Goal: Information Seeking & Learning: Learn about a topic

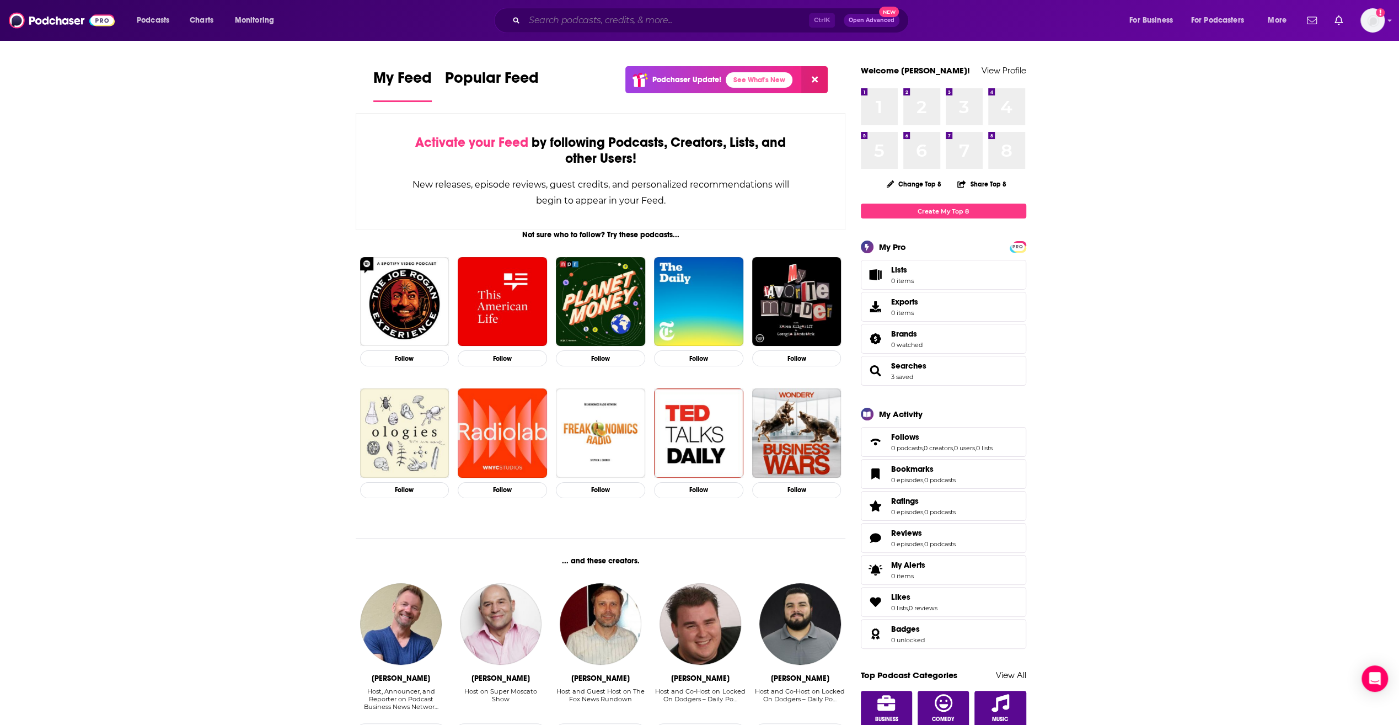
click at [604, 15] on input "Search podcasts, credits, & more..." at bounding box center [666, 21] width 285 height 18
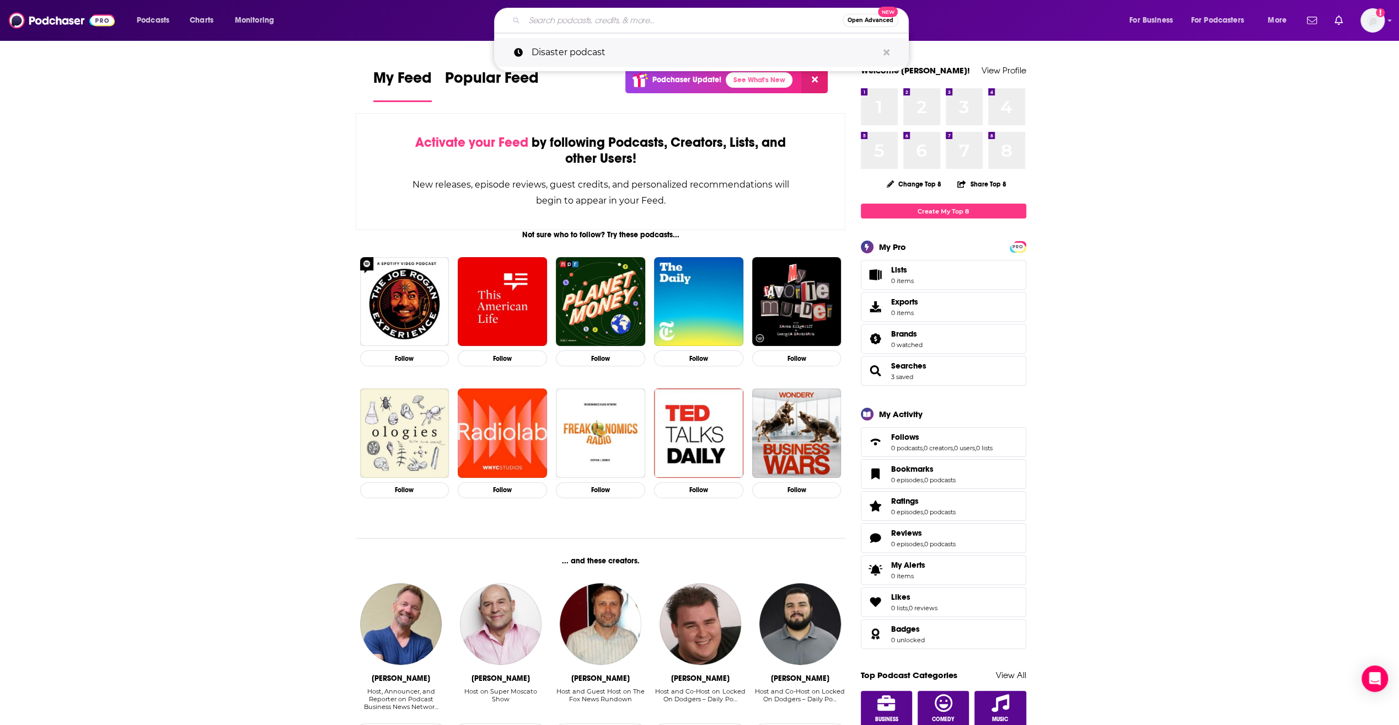
click at [608, 45] on p "Disaster podcast" at bounding box center [705, 52] width 346 height 29
type input "Disaster podcast"
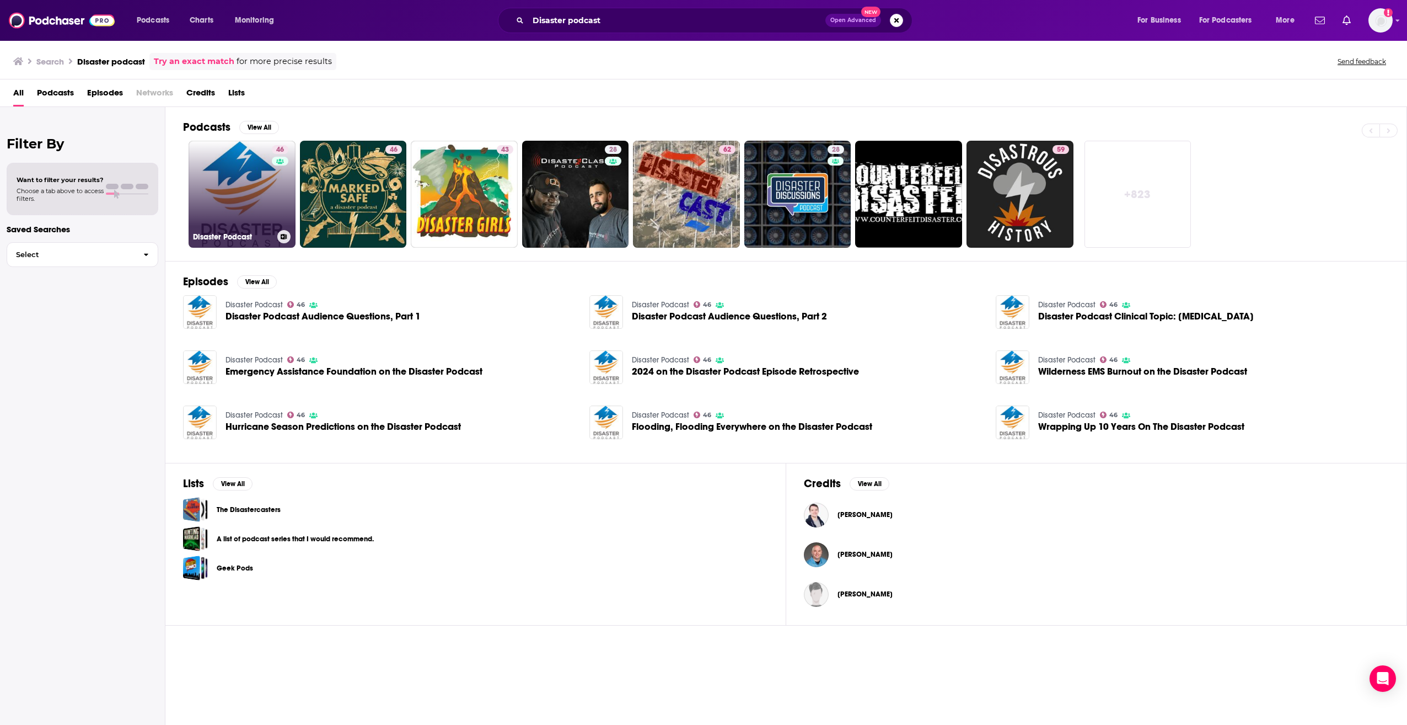
click at [238, 173] on link "46 Disaster Podcast" at bounding box center [242, 194] width 107 height 107
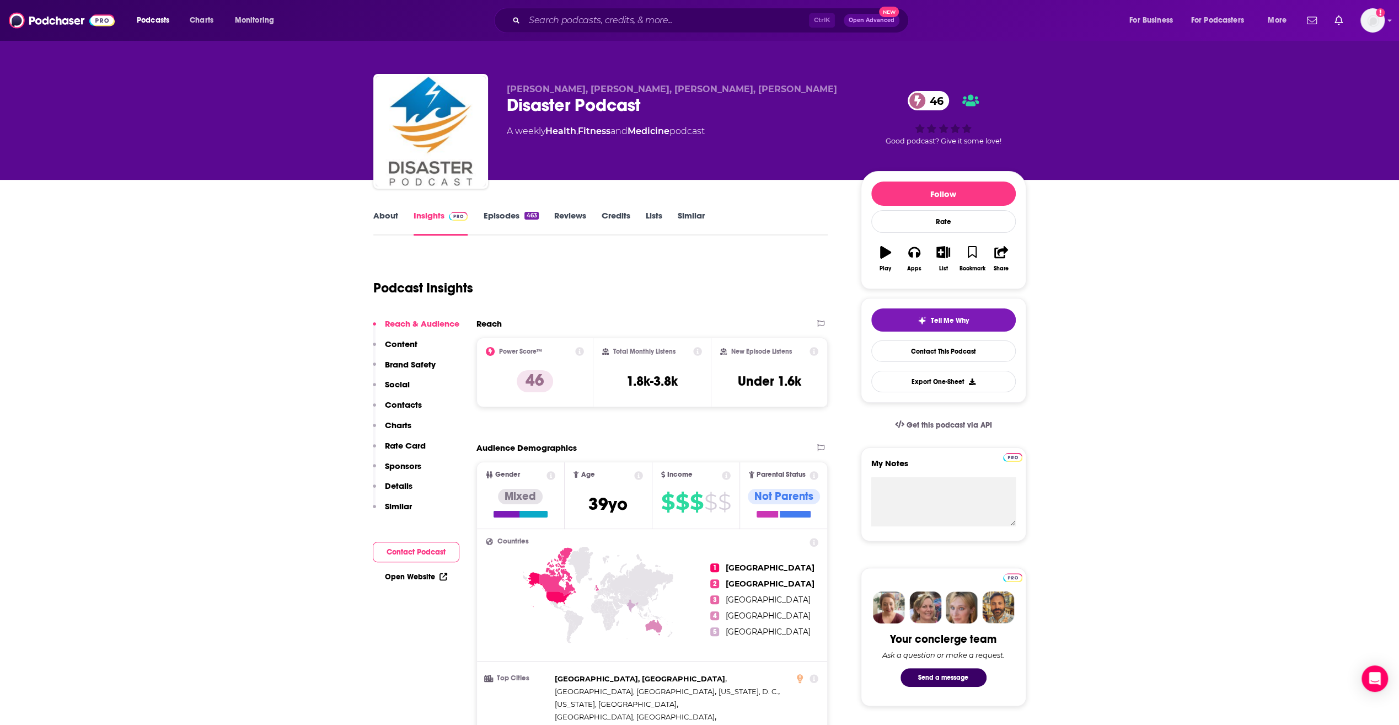
click at [699, 347] on icon at bounding box center [697, 351] width 9 height 9
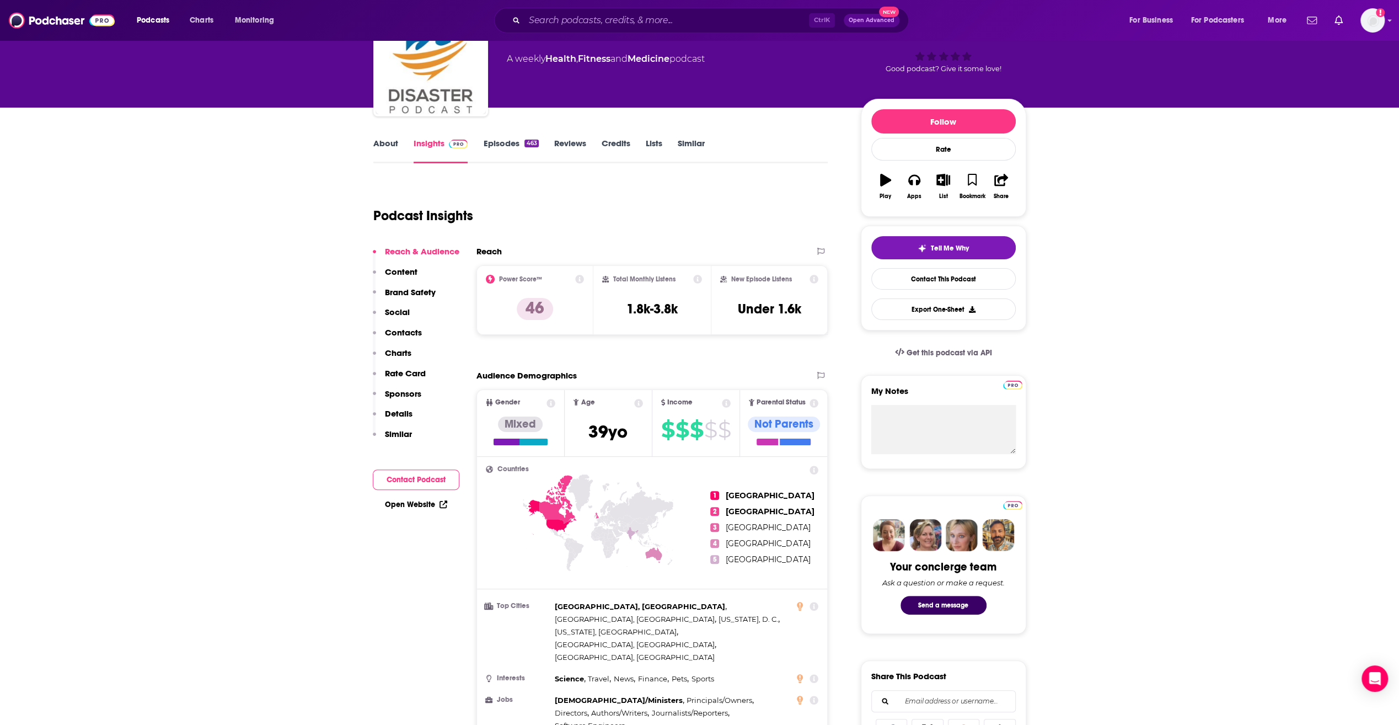
scroll to position [55, 0]
